Goal: Information Seeking & Learning: Understand process/instructions

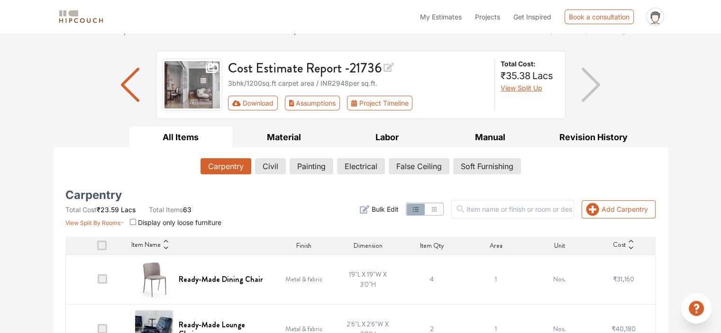
scroll to position [47, 0]
click at [321, 98] on button "Assumptions" at bounding box center [312, 103] width 55 height 15
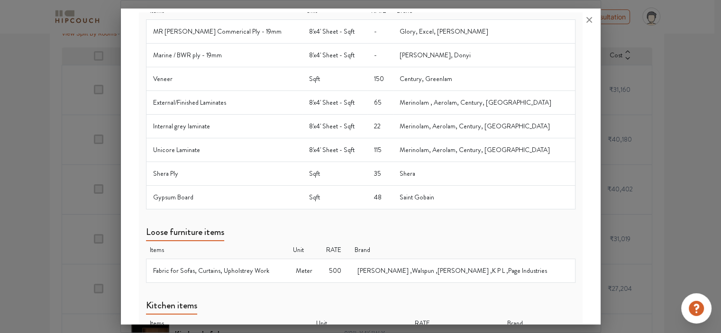
scroll to position [0, 0]
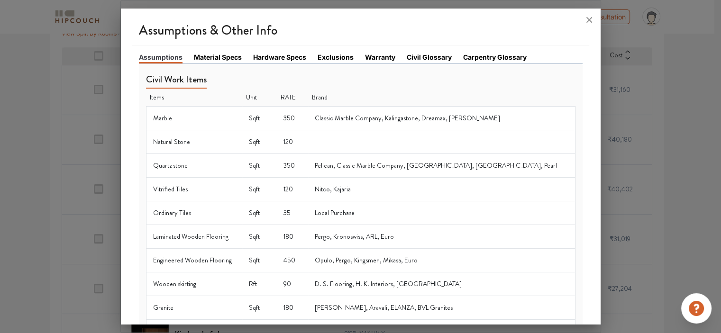
click at [209, 53] on link "Material Specs" at bounding box center [218, 57] width 48 height 10
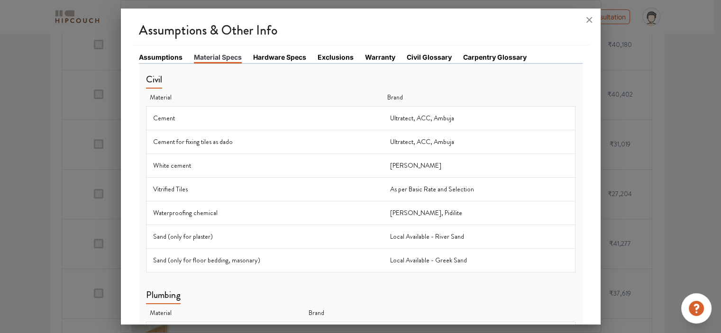
click at [267, 56] on link "Hardware Specs" at bounding box center [279, 57] width 53 height 10
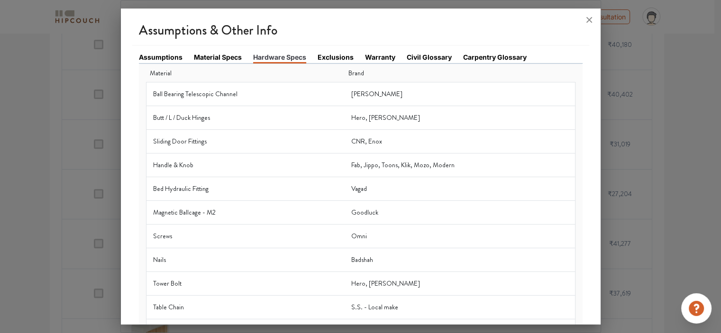
click at [342, 57] on link "Exclusions" at bounding box center [336, 57] width 36 height 10
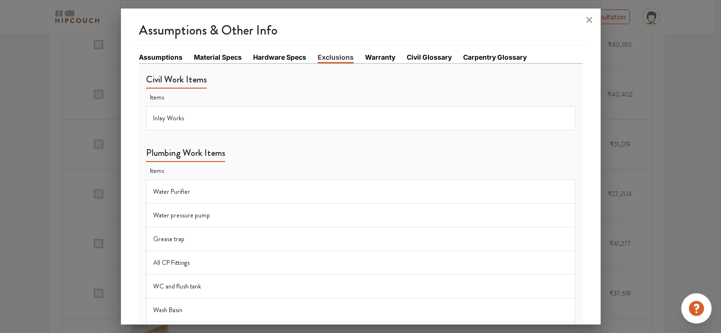
click at [380, 57] on link "Warranty" at bounding box center [380, 57] width 30 height 10
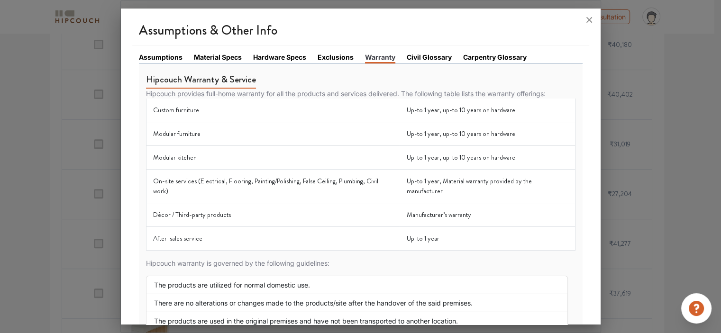
click at [429, 55] on link "Civil Glossary" at bounding box center [429, 57] width 45 height 10
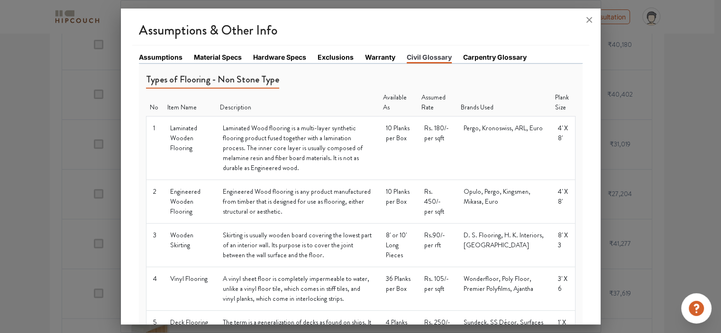
click at [479, 55] on link "Carpentry Glossary" at bounding box center [495, 57] width 64 height 10
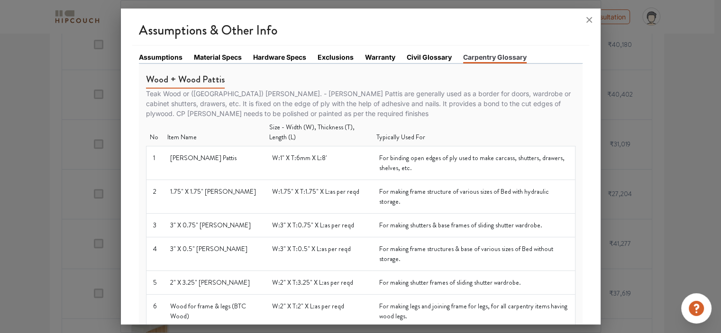
click at [167, 55] on link "Assumptions" at bounding box center [161, 57] width 44 height 10
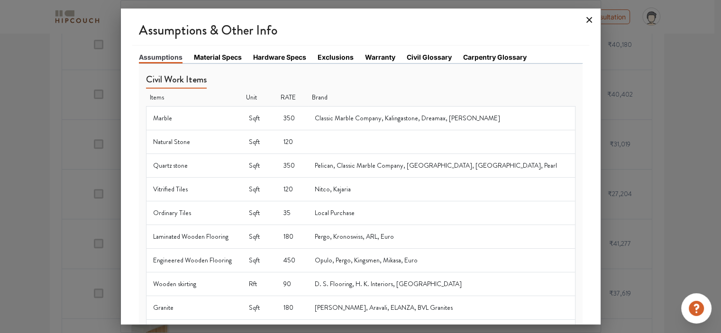
click at [589, 20] on icon at bounding box center [590, 20] width 6 height 6
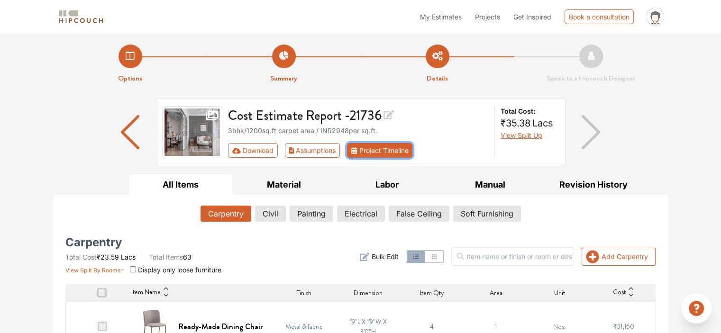
click at [388, 148] on button "Project Timeline" at bounding box center [379, 150] width 65 height 15
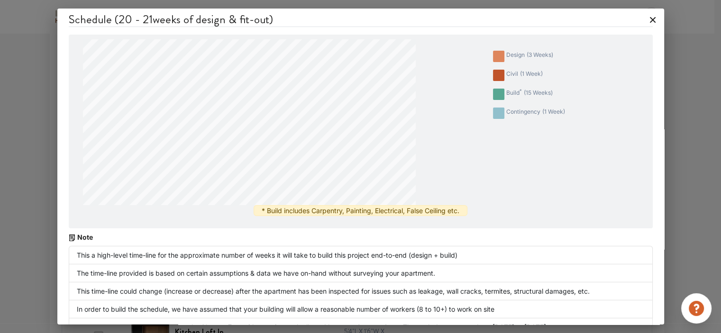
click at [646, 16] on icon at bounding box center [653, 19] width 15 height 15
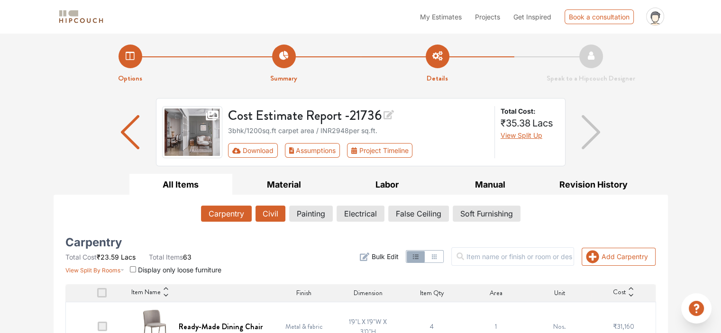
click at [275, 217] on button "Civil" at bounding box center [271, 214] width 30 height 16
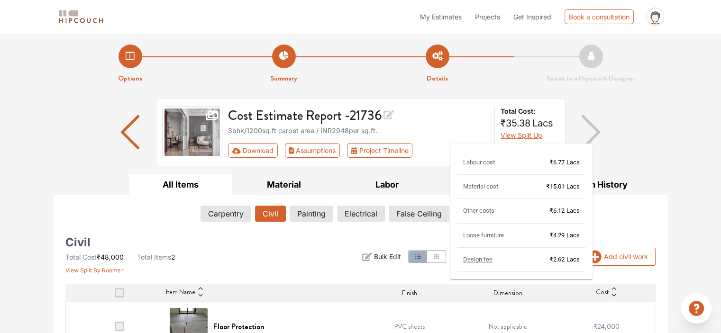
click at [526, 134] on span "View Split Up" at bounding box center [522, 135] width 42 height 8
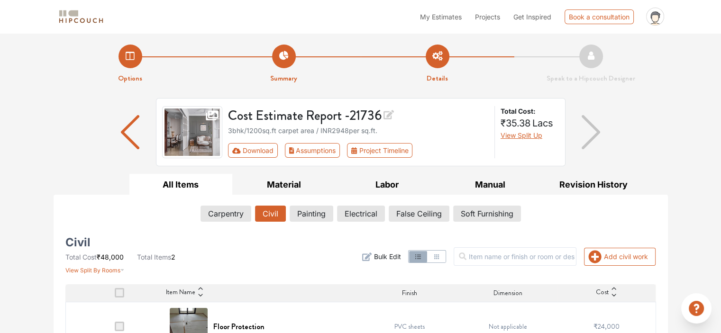
click at [593, 130] on img "button" at bounding box center [591, 132] width 18 height 34
click at [126, 139] on img "button" at bounding box center [130, 132] width 18 height 34
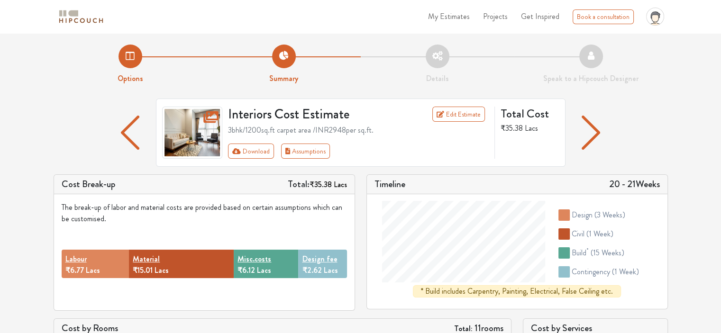
click at [597, 127] on img "button" at bounding box center [591, 133] width 18 height 34
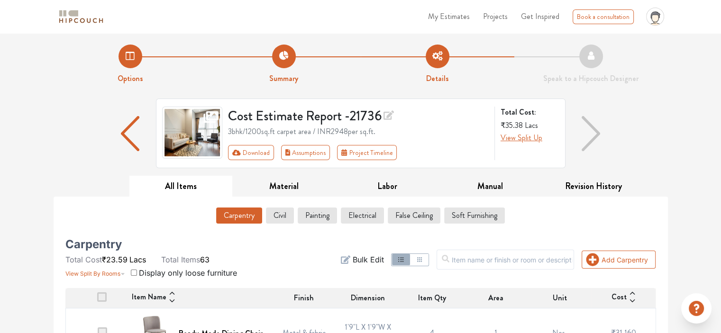
click at [593, 136] on img "button" at bounding box center [591, 133] width 19 height 35
